Goal: Obtain resource: Download file/media

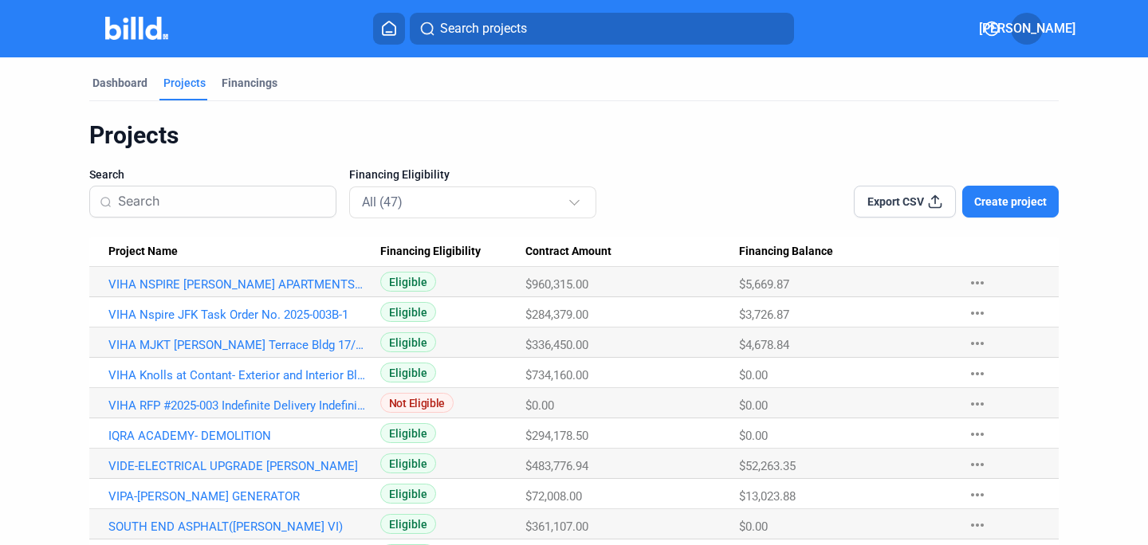
scroll to position [898, 0]
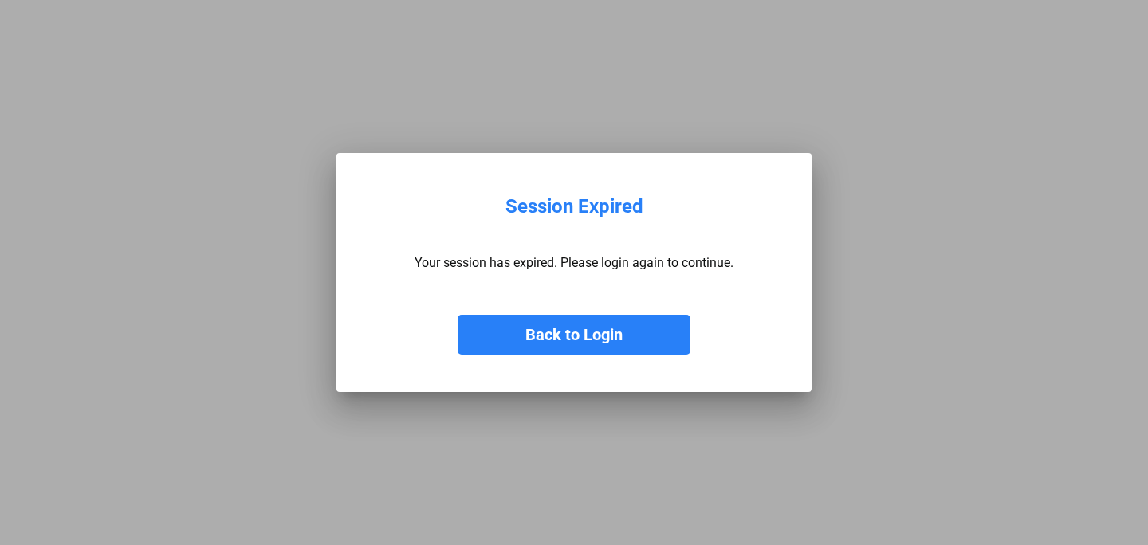
click at [580, 342] on button "Back to Login" at bounding box center [574, 335] width 233 height 40
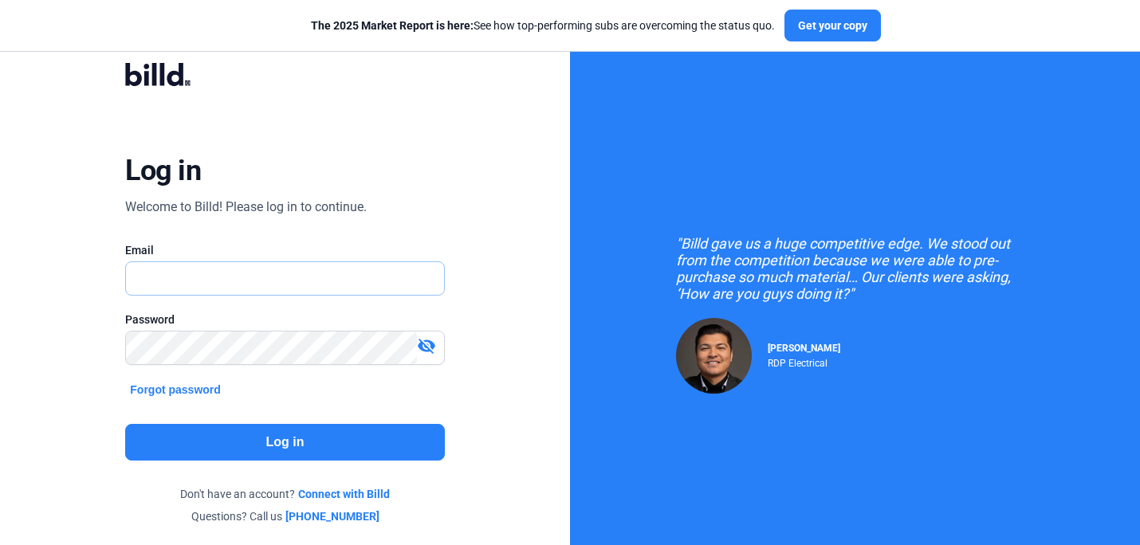
type input "[PERSON_NAME][EMAIL_ADDRESS][DOMAIN_NAME]"
click at [243, 434] on button "Log in" at bounding box center [284, 442] width 319 height 37
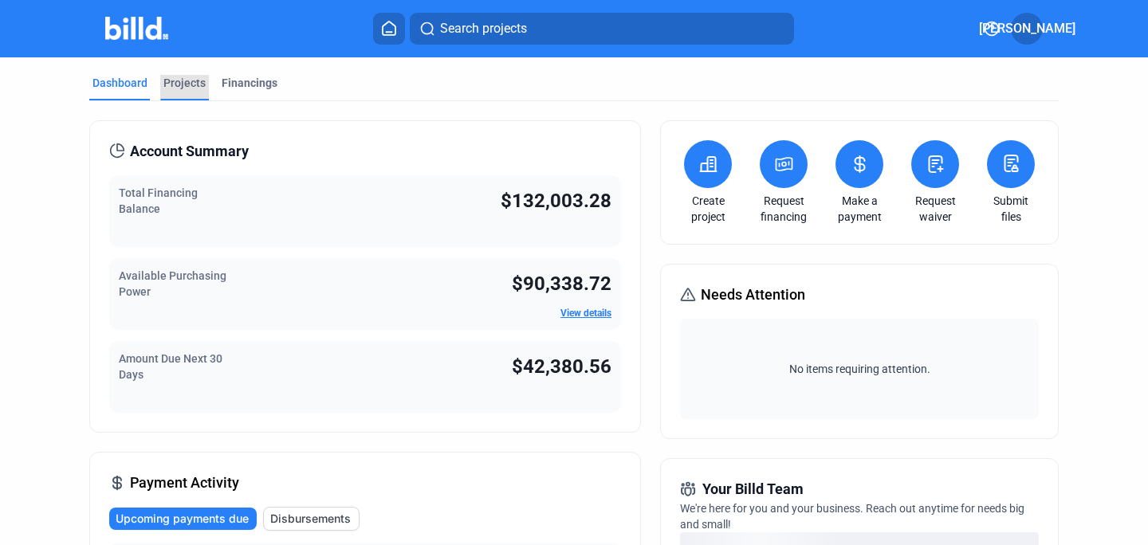
click at [181, 85] on div "Projects" at bounding box center [184, 83] width 42 height 16
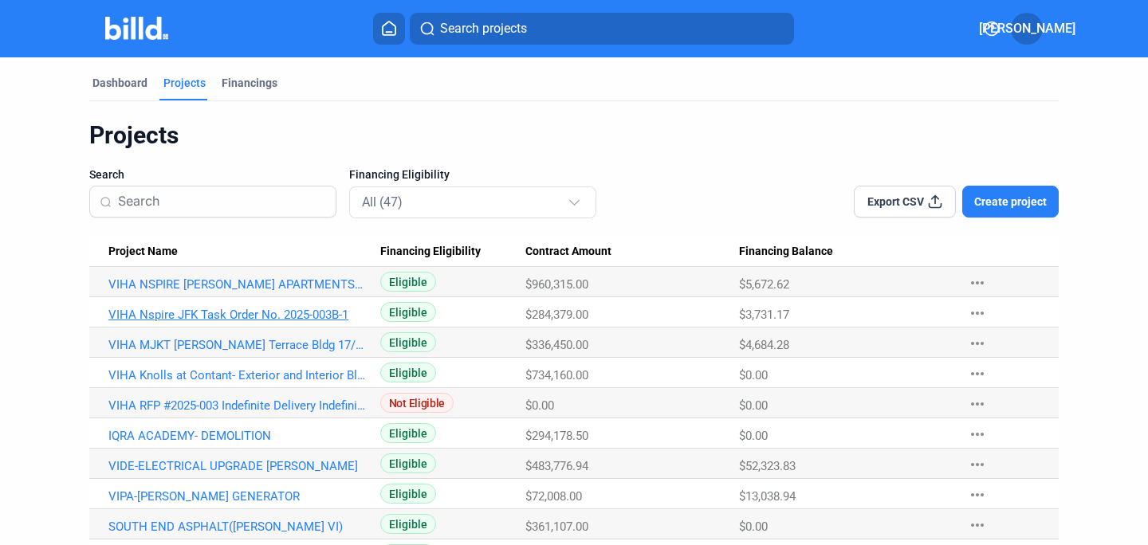
click at [241, 312] on link "VIHA Nspire JFK Task Order No. 2025-003B-1" at bounding box center [237, 315] width 258 height 14
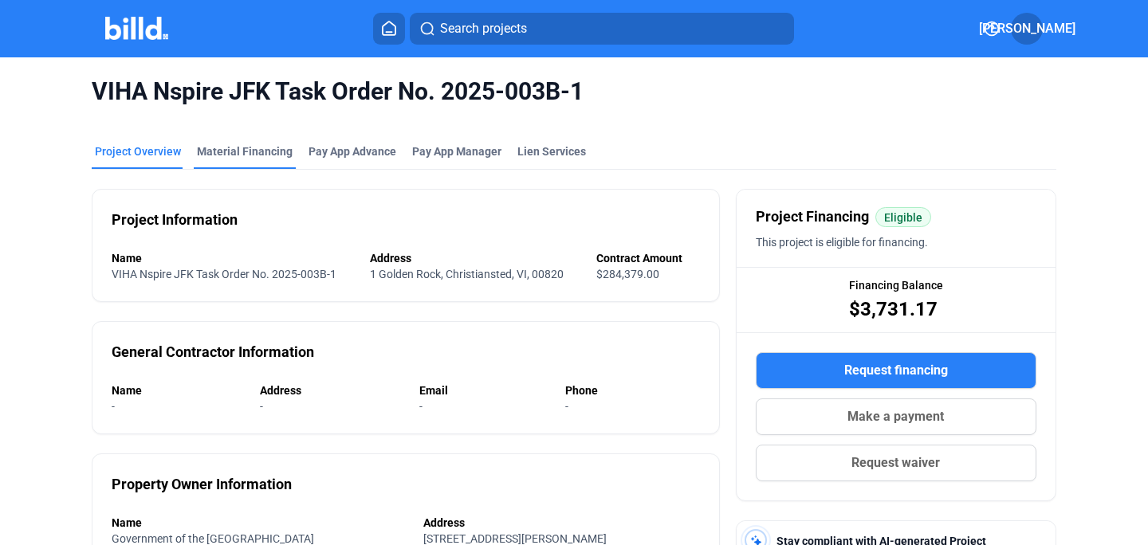
click at [239, 120] on div "VIHA Nspire JFK Task Order No. 2025-003B-1" at bounding box center [574, 91] width 965 height 69
click at [258, 154] on div "Material Financing" at bounding box center [245, 152] width 96 height 16
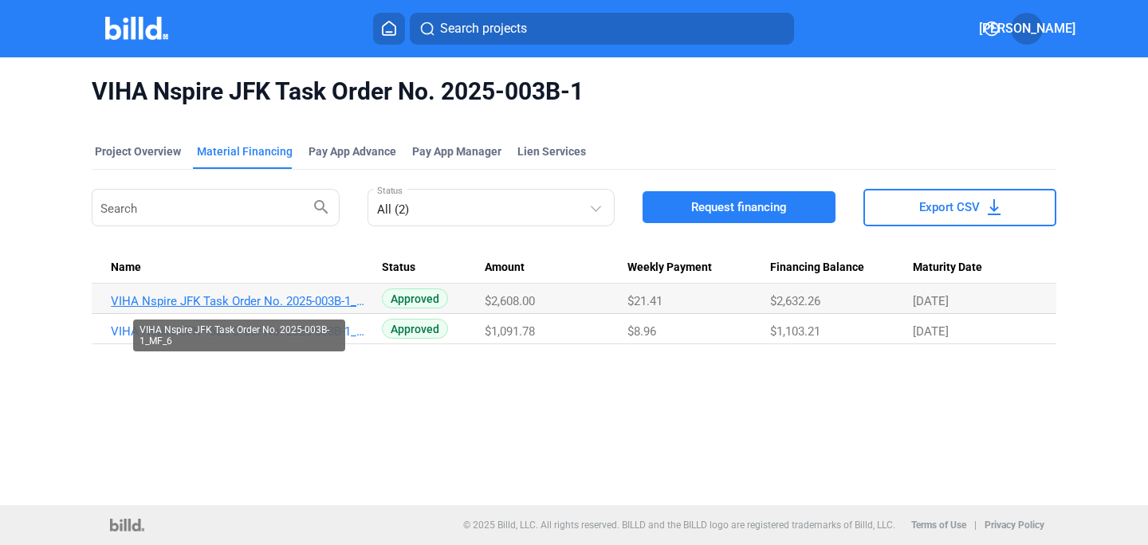
click at [241, 298] on link "VIHA Nspire JFK Task Order No. 2025-003B-1_MF_6" at bounding box center [240, 301] width 258 height 14
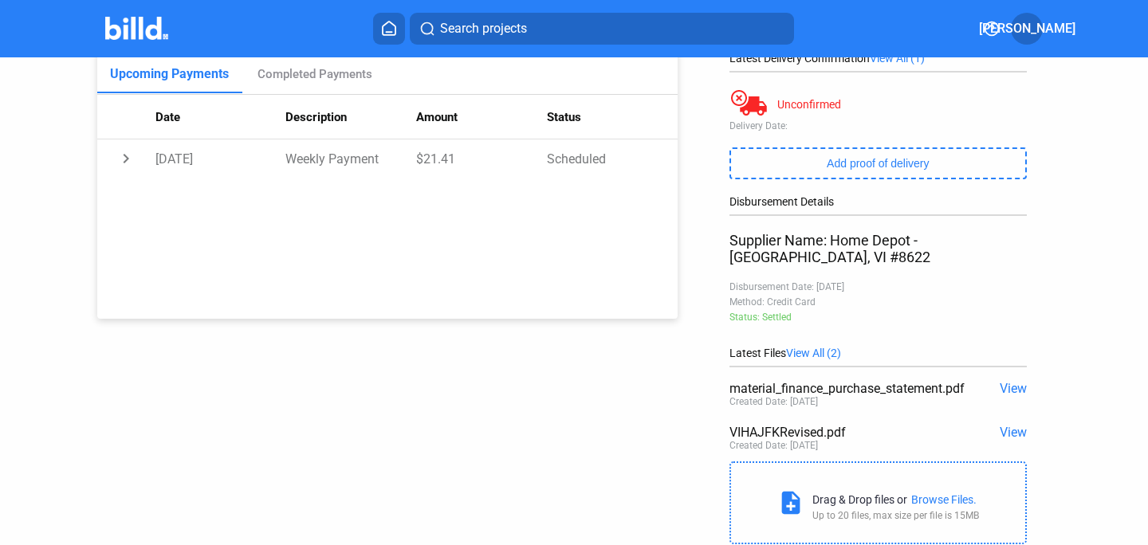
scroll to position [292, 0]
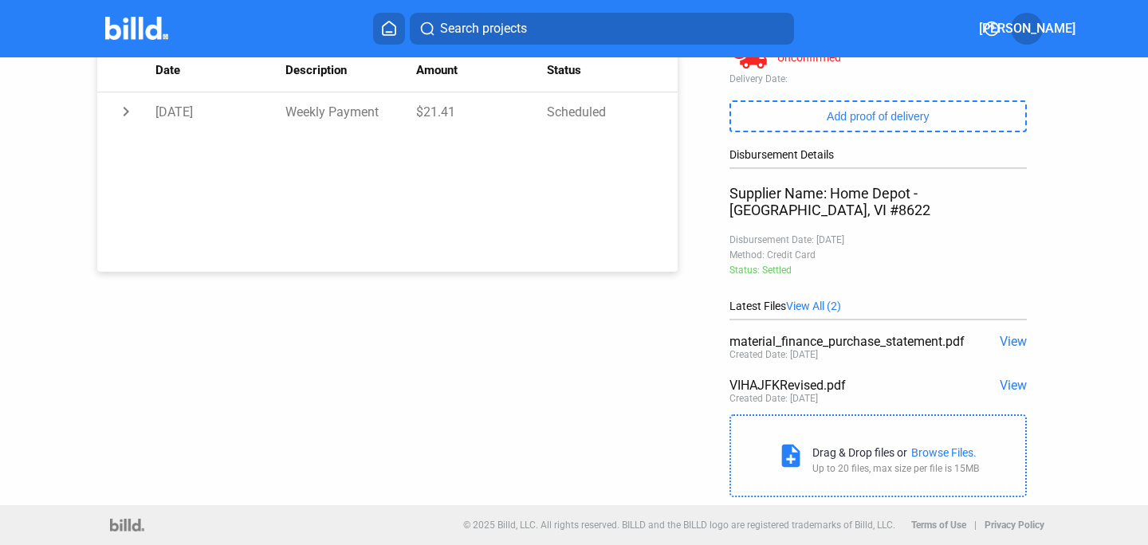
click at [766, 384] on div "VIHAJFKRevised.pdf" at bounding box center [849, 385] width 238 height 15
click at [1009, 383] on span "View" at bounding box center [1013, 385] width 27 height 15
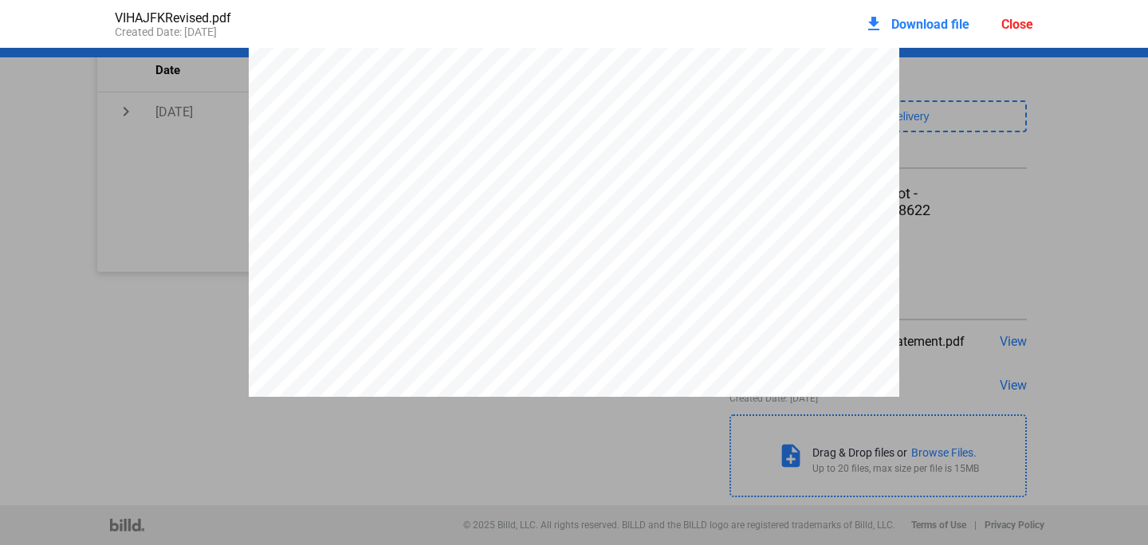
scroll to position [1359, 0]
click at [913, 26] on span "Download file" at bounding box center [930, 24] width 78 height 15
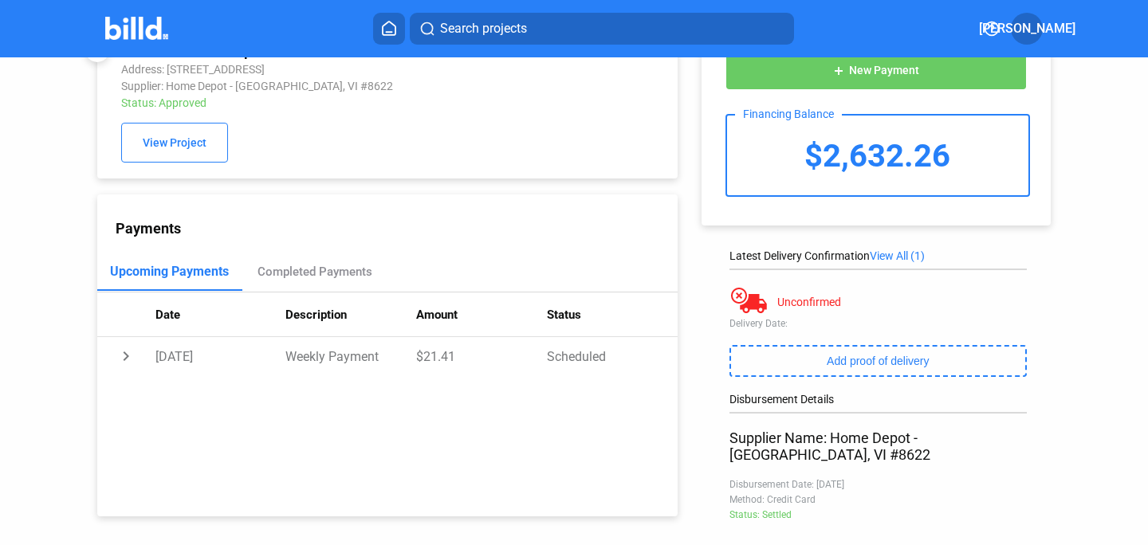
scroll to position [0, 0]
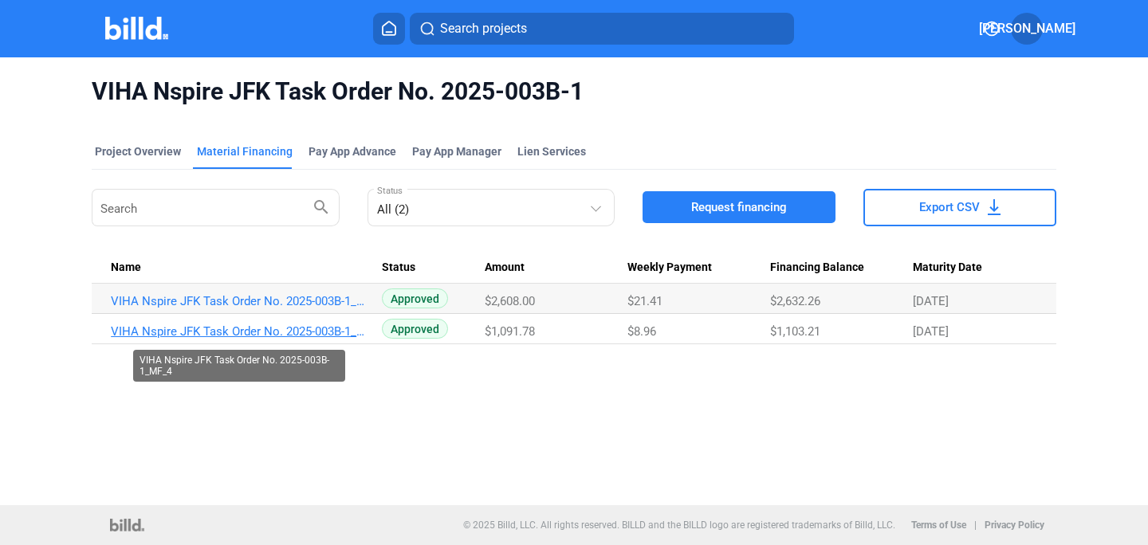
click at [201, 332] on link "VIHA Nspire JFK Task Order No. 2025-003B-1_MF_4" at bounding box center [240, 332] width 258 height 14
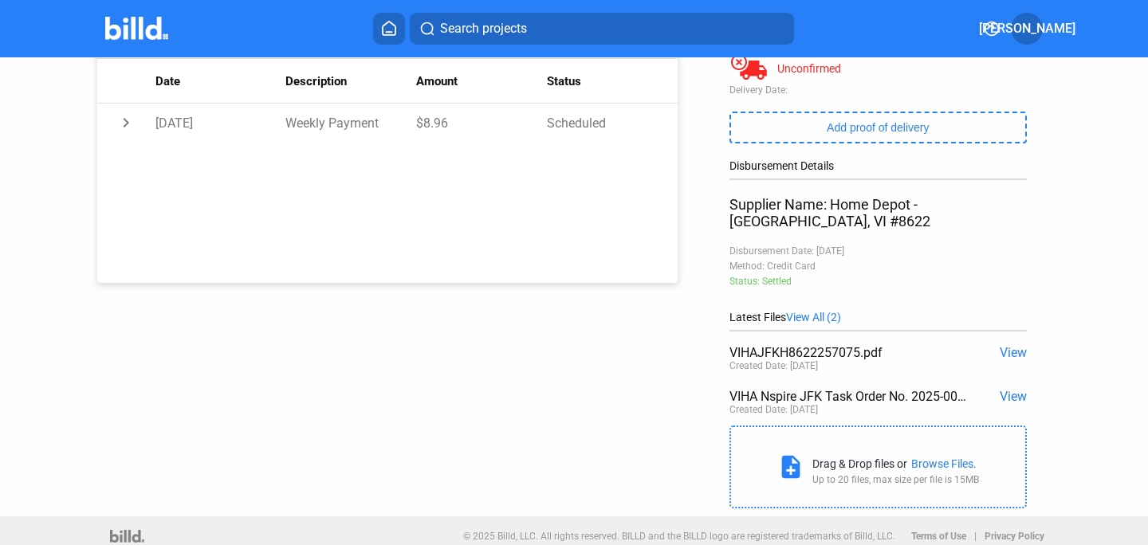
scroll to position [292, 0]
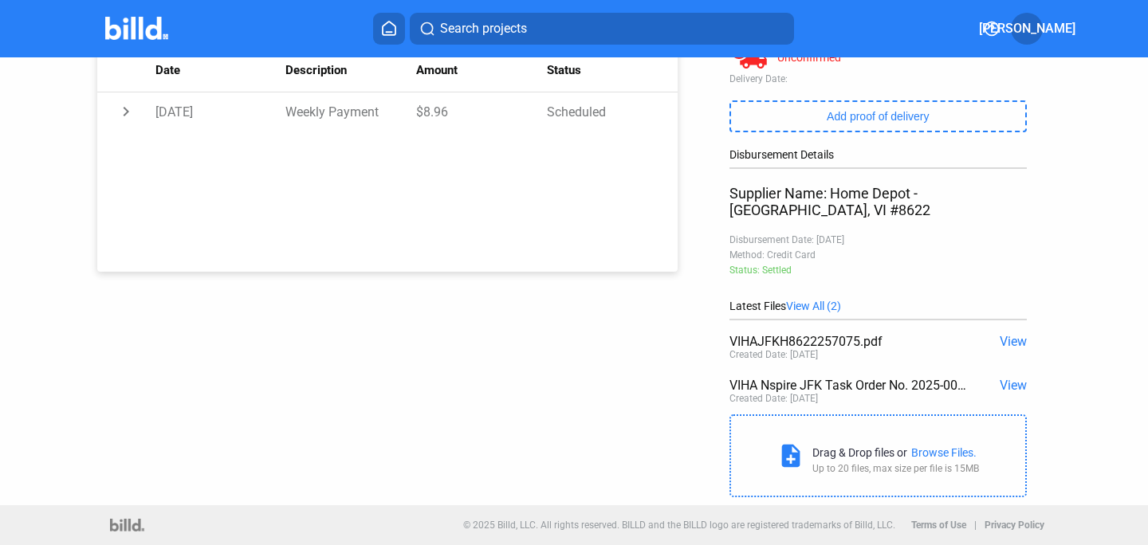
click at [1012, 381] on span "View" at bounding box center [1013, 385] width 27 height 15
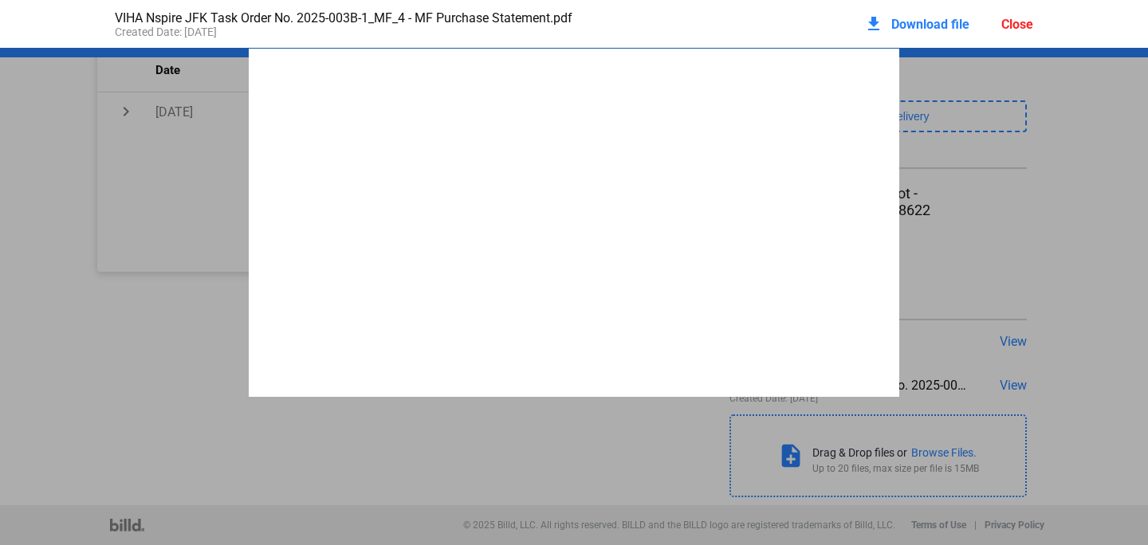
scroll to position [8, 0]
click at [1020, 23] on div "Close" at bounding box center [1017, 24] width 32 height 15
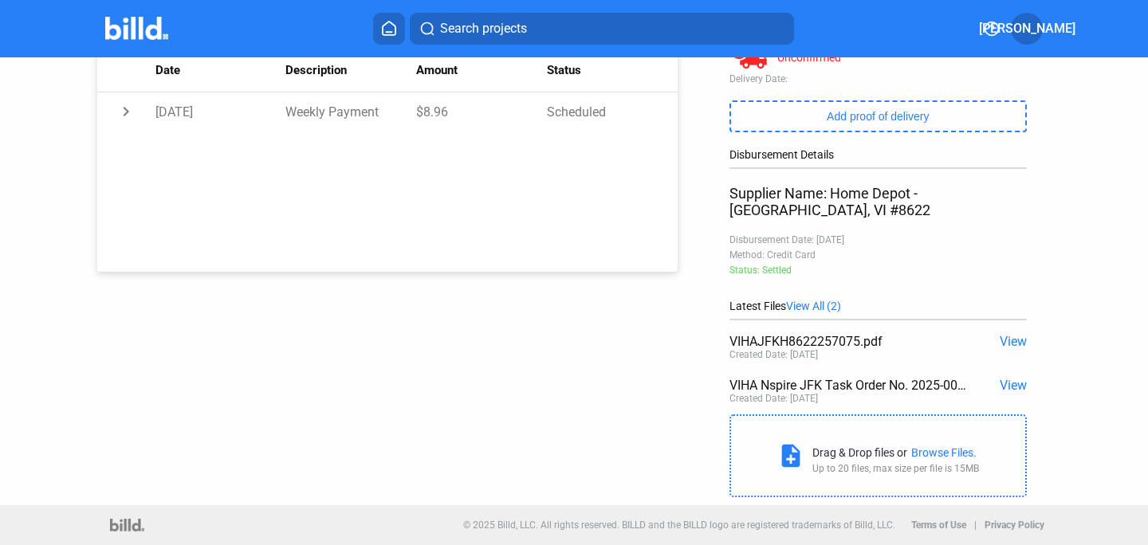
click at [1009, 339] on span "View" at bounding box center [1013, 341] width 27 height 15
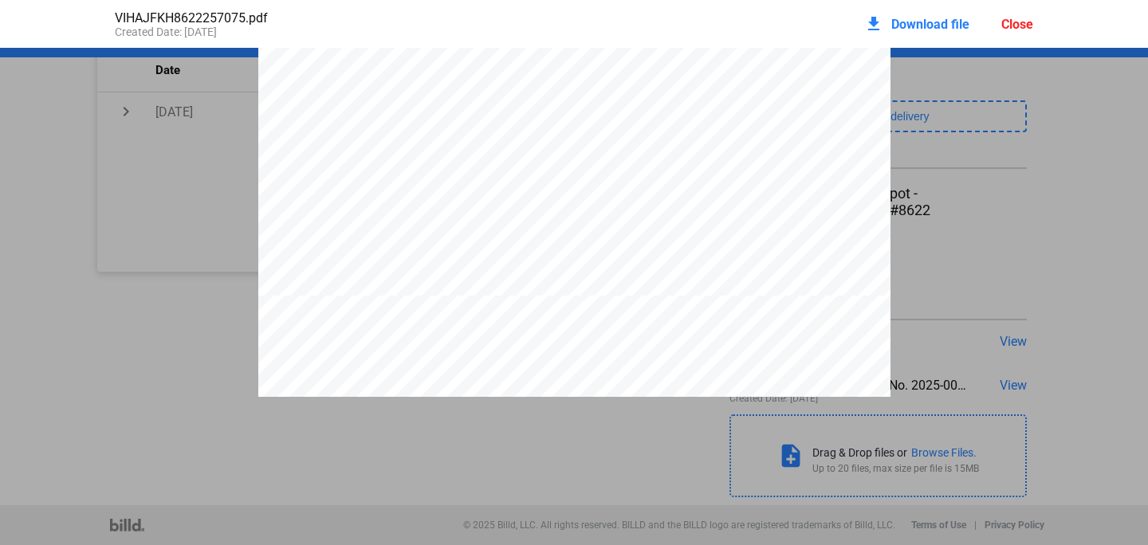
scroll to position [1503, 0]
click at [921, 19] on span "Download file" at bounding box center [930, 24] width 78 height 15
